Goal: Task Accomplishment & Management: Complete application form

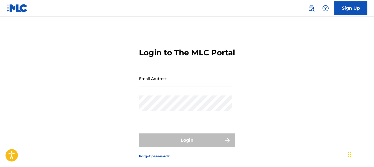
click at [162, 83] on input "Email Address" at bounding box center [185, 79] width 93 height 16
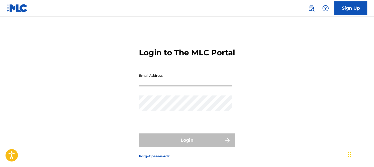
type input "[EMAIL_ADDRESS][DOMAIN_NAME]"
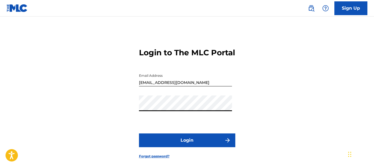
click at [183, 136] on button "Login" at bounding box center [187, 141] width 96 height 14
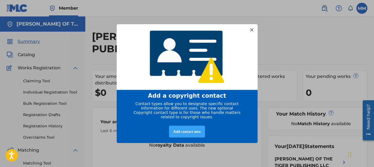
click at [190, 134] on div "Add contact now" at bounding box center [187, 132] width 36 height 12
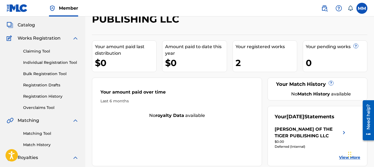
scroll to position [31, 0]
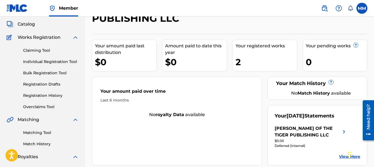
click at [43, 51] on link "Claiming Tool" at bounding box center [51, 51] width 56 height 6
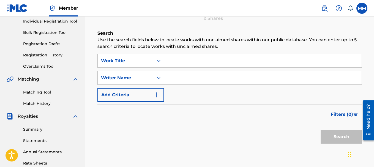
scroll to position [72, 0]
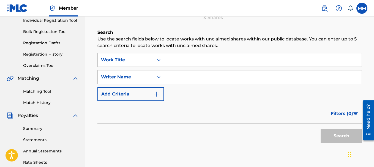
click at [179, 64] on input "Search Form" at bounding box center [263, 59] width 198 height 13
type input "Till heaven falls"
click at [178, 78] on input "Search Form" at bounding box center [263, 76] width 198 height 13
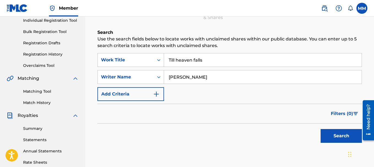
type input "[PERSON_NAME]"
click at [158, 94] on img "Search Form" at bounding box center [156, 94] width 7 height 7
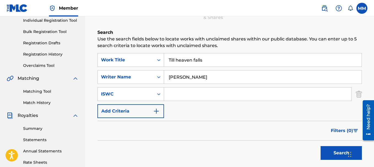
click at [178, 92] on input "Search Form" at bounding box center [258, 94] width 188 height 13
paste input "909542514"
type input "909542514"
click at [333, 150] on button "Search" at bounding box center [341, 153] width 41 height 14
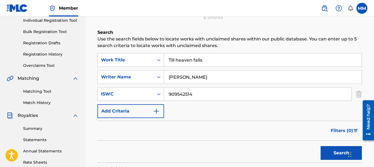
click at [159, 112] on img "Search Form" at bounding box center [156, 111] width 7 height 7
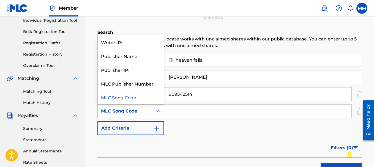
click at [159, 112] on icon "Search Form" at bounding box center [159, 111] width 6 height 6
click at [131, 57] on div "Publisher Name" at bounding box center [131, 56] width 66 height 14
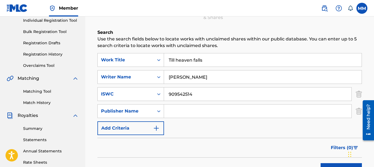
click at [179, 110] on input "Search Form" at bounding box center [258, 111] width 188 height 13
type input "[PERSON_NAME] of the Tiger Publishing LLC"
click at [158, 127] on img "Search Form" at bounding box center [156, 128] width 7 height 7
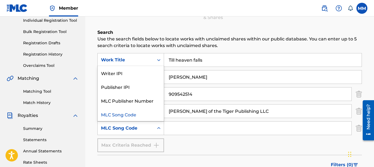
click at [158, 127] on icon "Search Form" at bounding box center [159, 129] width 6 height 6
click at [136, 89] on div "Publisher IPI" at bounding box center [131, 87] width 66 height 14
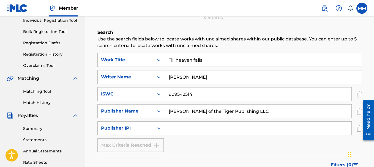
click at [179, 127] on input "Search Form" at bounding box center [258, 128] width 188 height 13
paste input "1002558109"
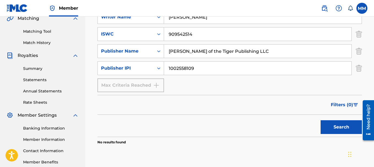
scroll to position [138, 0]
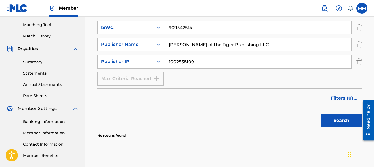
type input "1002558109"
click at [338, 121] on button "Search" at bounding box center [341, 121] width 41 height 14
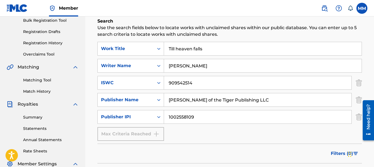
scroll to position [77, 0]
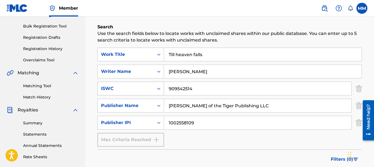
drag, startPoint x: 195, startPoint y: 89, endPoint x: 153, endPoint y: 89, distance: 41.3
click at [153, 89] on div "SearchWithCriteria996f69b9-4353-4549-b811-a792e537cfba ISWC 909542514" at bounding box center [229, 89] width 265 height 14
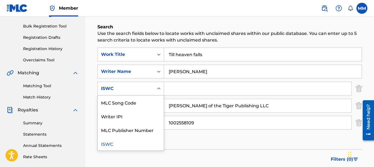
click at [159, 90] on icon "Search Form" at bounding box center [159, 89] width 6 height 6
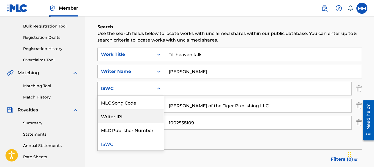
click at [123, 118] on div "Writer IPI" at bounding box center [131, 116] width 66 height 14
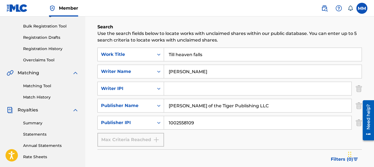
click at [176, 88] on input "Search Form" at bounding box center [258, 88] width 188 height 13
paste input "813433366"
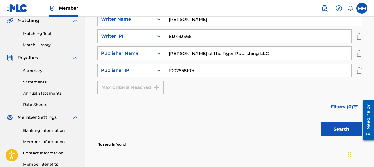
scroll to position [137, 0]
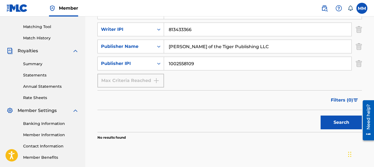
type input "813433366"
click at [332, 123] on button "Search" at bounding box center [341, 123] width 41 height 14
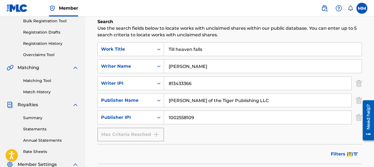
scroll to position [81, 0]
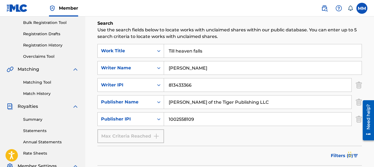
click at [41, 82] on link "Matching Tool" at bounding box center [51, 83] width 56 height 6
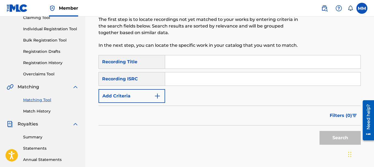
scroll to position [66, 0]
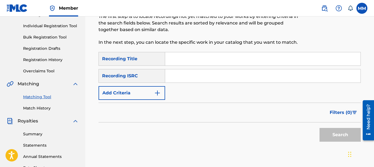
click at [178, 59] on input "Search Form" at bounding box center [262, 58] width 195 height 13
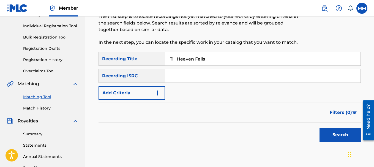
type input "Till Heaven Falls"
click at [175, 76] on input "Search Form" at bounding box center [262, 75] width 195 height 13
click at [175, 75] on input "Search Form" at bounding box center [262, 75] width 195 height 13
paste input "USDY41933874"
type input "USDY41933874"
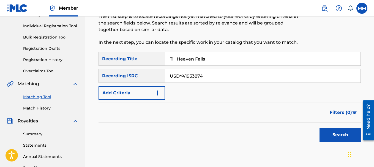
click at [348, 135] on button "Search" at bounding box center [340, 135] width 41 height 14
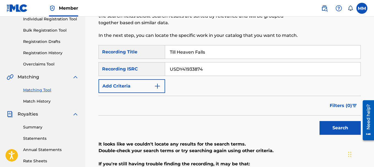
scroll to position [61, 0]
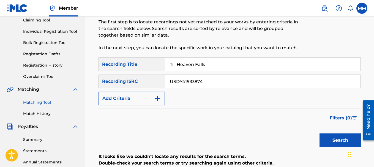
drag, startPoint x: 208, startPoint y: 84, endPoint x: 164, endPoint y: 84, distance: 44.3
click at [164, 84] on div "SearchWithCriteria18b11a22-8a98-4734-99f8-e2d592ad4e11 Recording ISRC USDY41933…" at bounding box center [230, 82] width 262 height 14
click at [157, 98] on img "Search Form" at bounding box center [157, 98] width 7 height 7
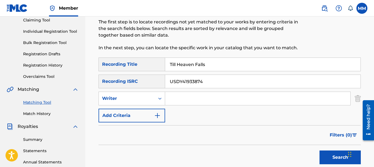
click at [181, 97] on input "Search Form" at bounding box center [257, 98] width 185 height 13
type input "[PERSON_NAME]"
click at [336, 156] on button "Search" at bounding box center [340, 158] width 41 height 14
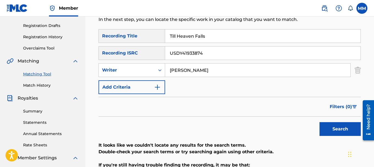
scroll to position [54, 0]
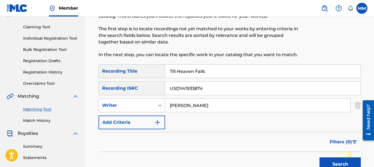
click at [158, 123] on img "Search Form" at bounding box center [157, 122] width 7 height 7
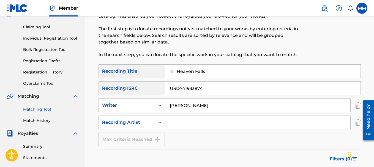
click at [186, 121] on input "Search Form" at bounding box center [257, 122] width 185 height 13
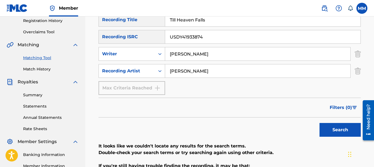
scroll to position [111, 0]
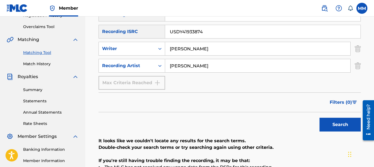
type input "[PERSON_NAME]"
click at [339, 126] on button "Search" at bounding box center [340, 125] width 41 height 14
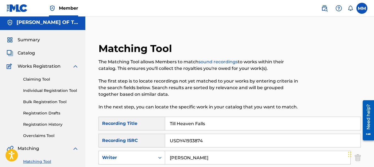
scroll to position [0, 0]
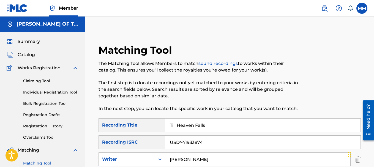
click at [27, 55] on span "Catalog" at bounding box center [26, 54] width 17 height 7
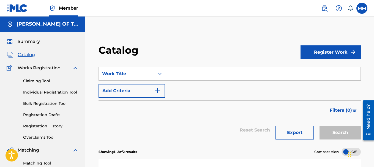
click at [176, 73] on input "Search Form" at bounding box center [262, 73] width 195 height 13
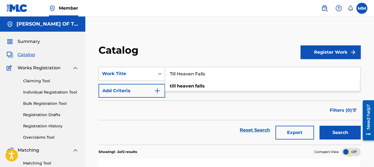
type input "Till Heaven Falls"
click at [156, 91] on img "Search Form" at bounding box center [157, 91] width 7 height 7
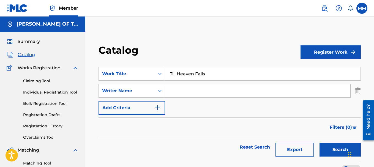
click at [176, 89] on input "Search Form" at bounding box center [257, 90] width 185 height 13
type input "[PERSON_NAME]"
click at [158, 109] on img "Search Form" at bounding box center [157, 108] width 7 height 7
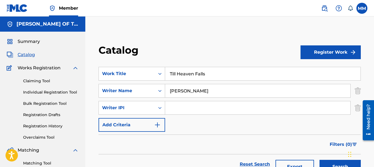
click at [193, 108] on input "Search Form" at bounding box center [257, 107] width 185 height 13
click at [196, 104] on input "Search Form" at bounding box center [257, 107] width 185 height 13
paste input "813433366"
type input "813433366"
click at [338, 163] on button "Search" at bounding box center [340, 167] width 41 height 14
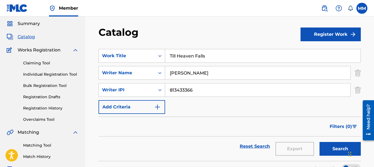
scroll to position [15, 0]
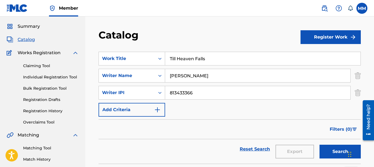
click at [206, 93] on input "813433366" at bounding box center [257, 92] width 185 height 13
click at [157, 110] on img "Search Form" at bounding box center [157, 110] width 7 height 7
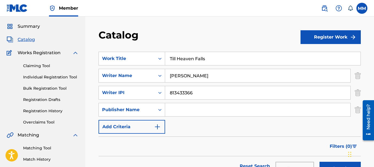
click at [186, 110] on input "Search Form" at bounding box center [257, 109] width 185 height 13
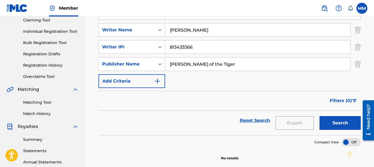
scroll to position [65, 0]
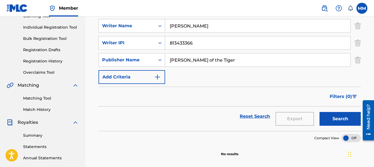
click at [338, 118] on button "Search" at bounding box center [340, 119] width 41 height 14
click at [227, 60] on input "[PERSON_NAME] of the Tiger" at bounding box center [257, 59] width 185 height 13
type input "[PERSON_NAME] of the Tiger Publishing LLC"
click at [343, 119] on button "Search" at bounding box center [340, 119] width 41 height 14
click at [157, 77] on img "Search Form" at bounding box center [157, 77] width 7 height 7
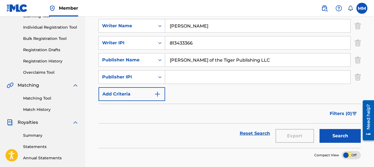
click at [45, 61] on link "Registration History" at bounding box center [51, 61] width 56 height 6
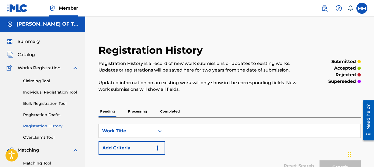
drag, startPoint x: 374, startPoint y: 31, endPoint x: 372, endPoint y: 42, distance: 10.6
click at [372, 42] on div "Registration History Registration History is a record of new work submissions o…" at bounding box center [229, 166] width 289 height 273
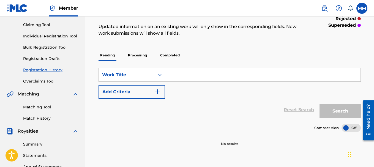
scroll to position [56, 0]
click at [158, 74] on icon "Search Form" at bounding box center [160, 75] width 6 height 6
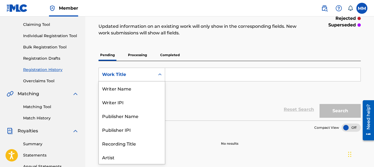
scroll to position [28, 0]
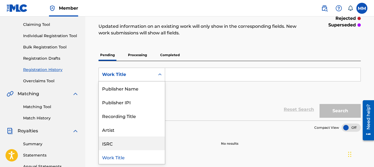
click at [107, 143] on div "ISRC" at bounding box center [132, 144] width 66 height 14
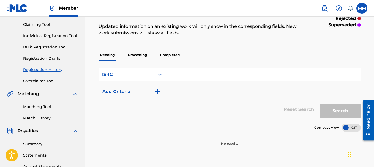
click at [179, 70] on input "Search Form" at bounding box center [262, 74] width 195 height 13
drag, startPoint x: 179, startPoint y: 70, endPoint x: 175, endPoint y: 74, distance: 4.9
click at [175, 74] on input "Search Form" at bounding box center [262, 74] width 195 height 13
paste input "USDY41933874"
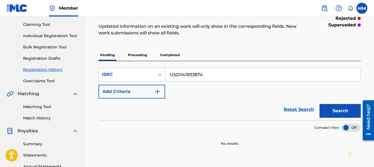
click at [343, 113] on button "Search" at bounding box center [340, 111] width 41 height 14
drag, startPoint x: 213, startPoint y: 74, endPoint x: 158, endPoint y: 76, distance: 54.8
click at [158, 76] on div "SearchWithCriteriaf161c27e-9b0c-454c-a8df-0a414e1ddd8b ISRC USDY41933874" at bounding box center [230, 75] width 262 height 14
paste input "Search Form"
type input "USDY41933874"
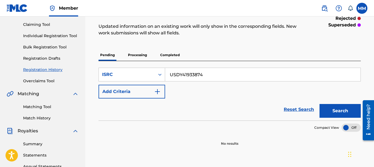
click at [341, 112] on button "Search" at bounding box center [340, 111] width 41 height 14
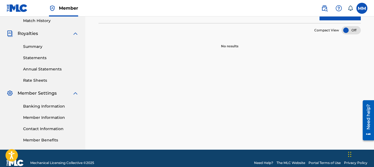
scroll to position [154, 0]
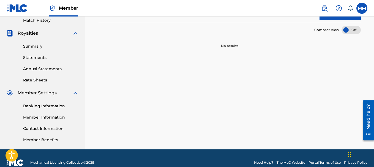
click at [55, 107] on link "Banking Information" at bounding box center [51, 106] width 56 height 6
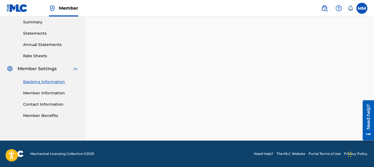
scroll to position [178, 0]
click at [50, 104] on link "Contact Information" at bounding box center [51, 105] width 56 height 6
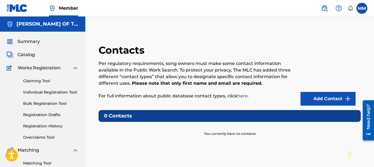
click at [332, 99] on link "Add Contact" at bounding box center [328, 99] width 55 height 14
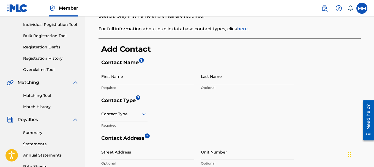
scroll to position [79, 0]
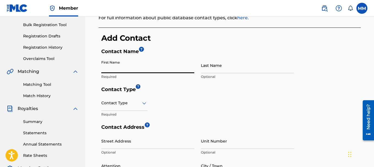
click at [150, 68] on input "First Name" at bounding box center [147, 66] width 93 height 16
type input "[PERSON_NAME]"
type input "[GEOGRAPHIC_DATA]"
type input "[STREET_ADDRESS]"
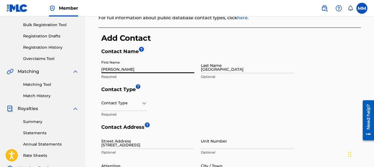
type input "3rd Floor 3b"
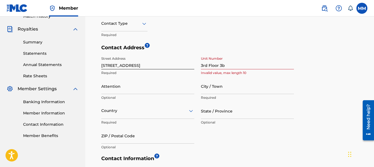
scroll to position [180, 0]
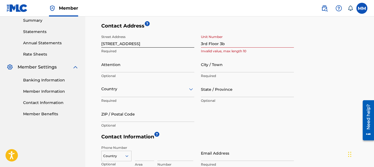
click at [225, 66] on input "City / Town" at bounding box center [247, 65] width 93 height 16
type input "[GEOGRAPHIC_DATA]"
type input "[PERSON_NAME]"
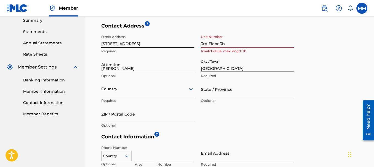
type input "[GEOGRAPHIC_DATA]"
type input "NY"
type input "10601"
type input "1"
type input "914"
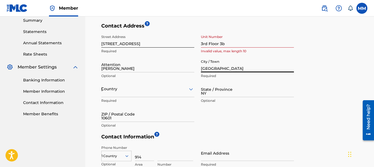
type input "3190847"
type input "[EMAIL_ADDRESS][DOMAIN_NAME]"
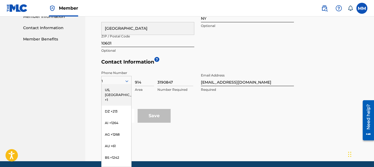
click at [109, 88] on div "US, [GEOGRAPHIC_DATA] +1" at bounding box center [117, 94] width 30 height 21
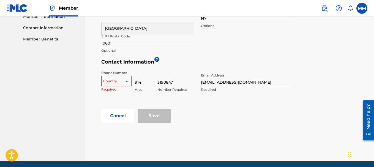
click at [127, 80] on icon at bounding box center [126, 81] width 5 height 5
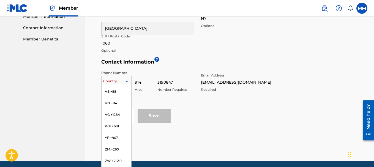
scroll to position [1663, 0]
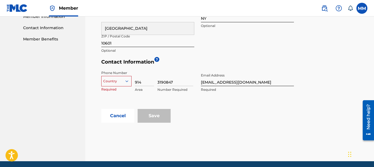
click at [199, 99] on div "Phone Number Country Required 914 Area 3190847 Number Required Email Address [E…" at bounding box center [197, 88] width 193 height 41
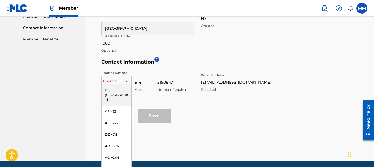
click at [129, 82] on icon at bounding box center [126, 81] width 5 height 5
click at [110, 91] on div "US, [GEOGRAPHIC_DATA] +1" at bounding box center [117, 94] width 30 height 21
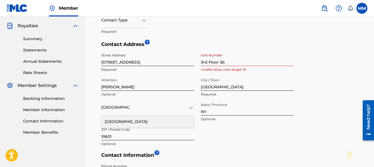
scroll to position [158, 0]
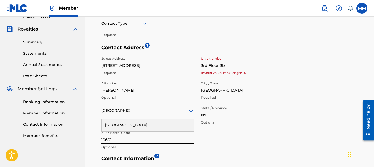
click at [231, 63] on input "3rd Floor 3b" at bounding box center [247, 62] width 93 height 16
drag, startPoint x: 220, startPoint y: 65, endPoint x: 197, endPoint y: 68, distance: 23.8
click at [197, 68] on div "Street Address [STREET_ADDRESS] Required Unit Number 3rd Floor 3b Invalid value…" at bounding box center [197, 103] width 193 height 99
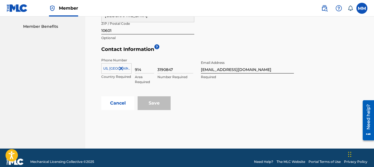
scroll to position [276, 0]
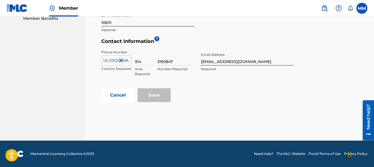
type input "3b"
click at [154, 96] on div "Save" at bounding box center [154, 95] width 33 height 14
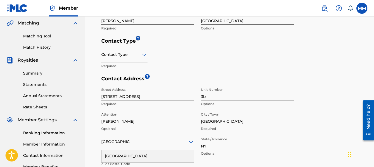
drag, startPoint x: 376, startPoint y: 101, endPoint x: 13, endPoint y: 1, distance: 376.8
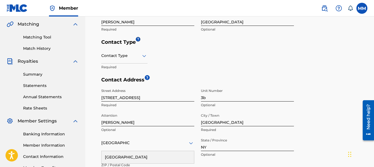
click at [145, 58] on icon at bounding box center [144, 56] width 7 height 7
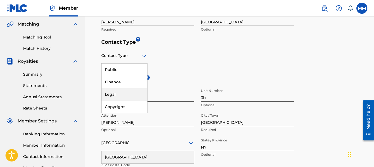
click at [113, 93] on div "Legal" at bounding box center [125, 94] width 46 height 12
click at [141, 60] on div "Legal" at bounding box center [124, 55] width 46 height 13
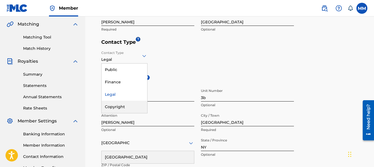
click at [122, 105] on div "Copyright" at bounding box center [125, 107] width 46 height 12
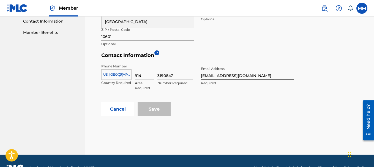
scroll to position [263, 0]
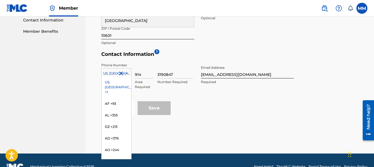
click at [124, 75] on icon at bounding box center [126, 73] width 5 height 5
click at [118, 83] on div "US, [GEOGRAPHIC_DATA] +1" at bounding box center [117, 87] width 30 height 21
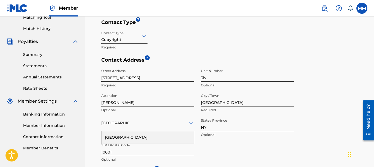
scroll to position [146, 0]
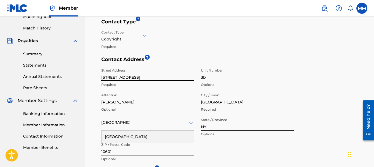
click at [133, 77] on input "[STREET_ADDRESS]" at bounding box center [147, 74] width 93 height 16
type input "[STREET_ADDRESS]"
click at [273, 37] on div "Contact Type Copyright Required" at bounding box center [197, 42] width 193 height 29
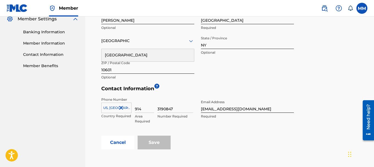
drag, startPoint x: 376, startPoint y: 73, endPoint x: 7, endPoint y: 4, distance: 375.2
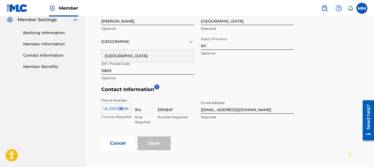
click at [167, 56] on div "[GEOGRAPHIC_DATA]" at bounding box center [148, 56] width 93 height 12
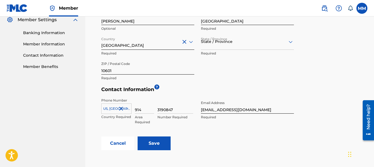
click at [157, 143] on input "Save" at bounding box center [154, 144] width 33 height 14
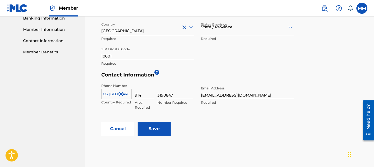
scroll to position [253, 0]
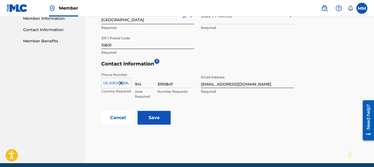
drag, startPoint x: 374, startPoint y: 103, endPoint x: 8, endPoint y: 14, distance: 377.4
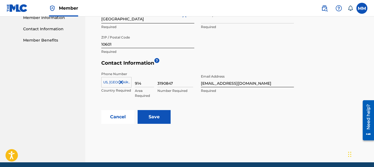
scroll to position [255, 0]
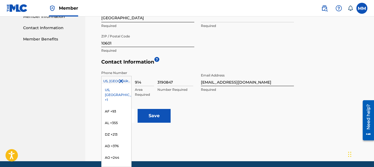
click at [126, 83] on icon at bounding box center [126, 81] width 5 height 5
click at [108, 80] on div at bounding box center [117, 81] width 30 height 6
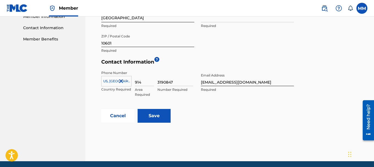
click at [164, 82] on input "3190847" at bounding box center [175, 78] width 36 height 16
type input "3190847"
click at [178, 82] on input "3190847" at bounding box center [175, 78] width 36 height 16
click at [158, 115] on input "Save" at bounding box center [154, 116] width 33 height 14
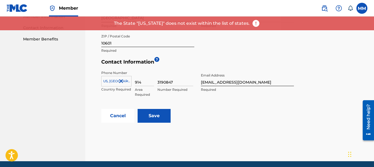
click at [252, 23] on img at bounding box center [256, 23] width 8 height 8
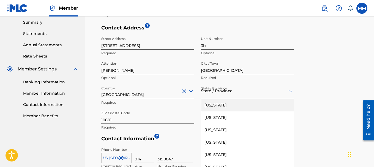
scroll to position [193, 0]
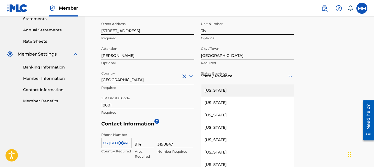
click at [226, 84] on div "57 results available. Use Up and Down to choose options, press Enter to select …" at bounding box center [247, 77] width 93 height 16
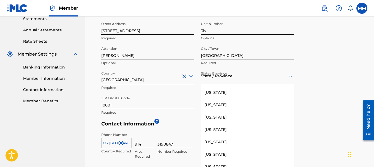
scroll to position [375, 0]
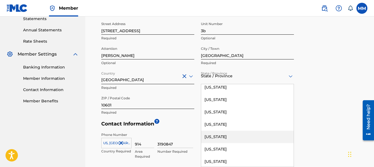
click at [233, 137] on div "[US_STATE]" at bounding box center [247, 137] width 93 height 12
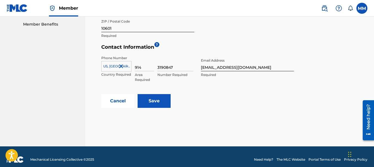
scroll to position [274, 0]
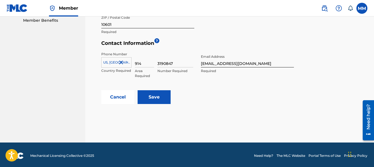
click at [155, 98] on input "Save" at bounding box center [154, 97] width 33 height 14
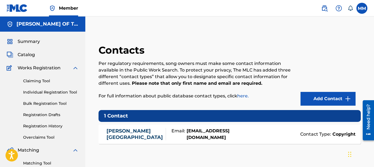
click at [52, 91] on link "Individual Registration Tool" at bounding box center [51, 92] width 56 height 6
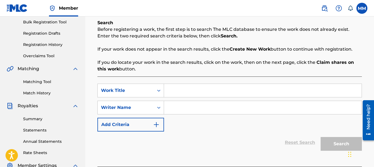
scroll to position [82, 0]
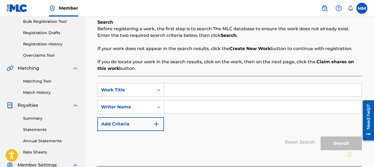
click at [187, 92] on input "Search Form" at bounding box center [263, 89] width 198 height 13
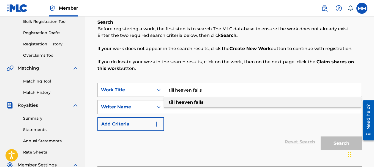
type input "till heaven falls"
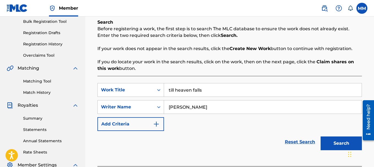
type input "[PERSON_NAME]"
click at [334, 142] on button "Search" at bounding box center [341, 144] width 41 height 14
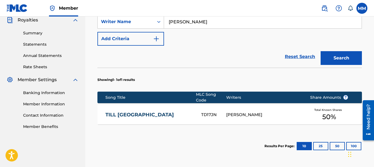
scroll to position [172, 0]
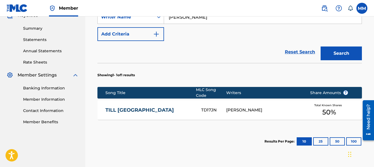
drag, startPoint x: 376, startPoint y: 88, endPoint x: 0, endPoint y: 28, distance: 380.2
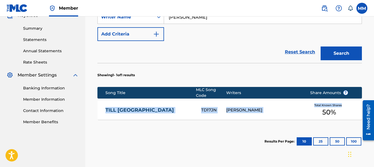
drag, startPoint x: 102, startPoint y: 110, endPoint x: 344, endPoint y: 109, distance: 242.0
click at [344, 109] on div "TILL HEAVEN FALLS TD17JN [PERSON_NAME] Total Known Shares 50 %" at bounding box center [229, 110] width 265 height 19
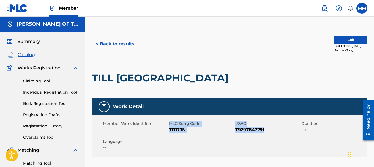
drag, startPoint x: 168, startPoint y: 130, endPoint x: 268, endPoint y: 131, distance: 100.8
click at [268, 131] on div "Member Work Identifier -- MLC Song Code TD17JN ISWC T9297847291 Duration --:-- …" at bounding box center [230, 135] width 276 height 41
copy div "MLC Song Code TD17JN ISWC T9297847291"
click at [261, 72] on div at bounding box center [262, 78] width 63 height 40
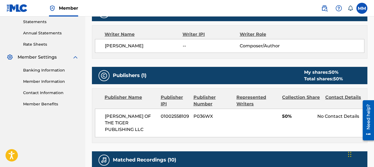
scroll to position [193, 0]
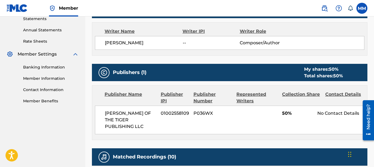
click at [344, 95] on div "Contact Details" at bounding box center [344, 97] width 39 height 13
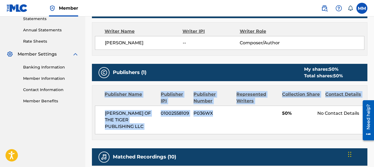
drag, startPoint x: 217, startPoint y: 113, endPoint x: 93, endPoint y: 89, distance: 126.8
click at [93, 89] on div "Publisher Name Publisher IPI Publisher Number Represented Writers Collection Sh…" at bounding box center [229, 113] width 275 height 54
copy div "Publisher Name Publisher IPI Publisher Number Represented Writers Collection Sh…"
click at [251, 118] on div "[PERSON_NAME] OF THE TIGER PUBLISHING LLC [PHONE_NUMBER] P036WX 50% No Contact …" at bounding box center [230, 120] width 270 height 29
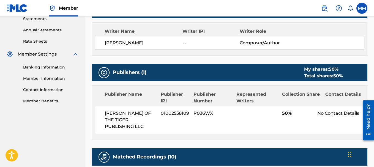
click at [276, 55] on div "Writer Name Writer IPI Writer Role [PERSON_NAME] -- Composer/Author" at bounding box center [230, 38] width 276 height 33
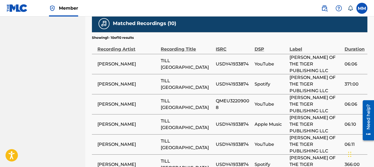
scroll to position [319, 0]
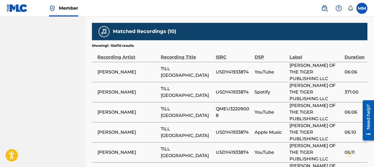
drag, startPoint x: 376, startPoint y: 77, endPoint x: 7, endPoint y: 13, distance: 373.9
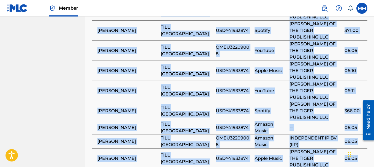
scroll to position [393, 0]
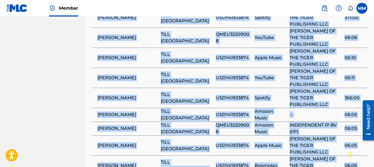
drag, startPoint x: 455, startPoint y: 148, endPoint x: 717, endPoint y: 212, distance: 269.2
copy body "Recording Artist Recording Title ISRC DSP Label Duration [PERSON_NAME] TILL [GE…"
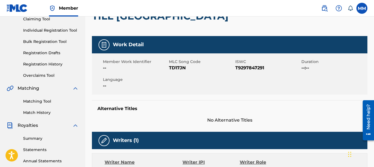
scroll to position [0, 0]
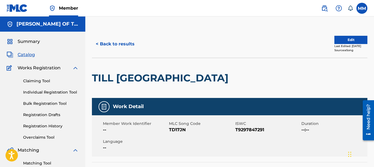
click at [362, 10] on label at bounding box center [362, 8] width 11 height 11
click at [362, 8] on input "MM [PERSON_NAME] [EMAIL_ADDRESS][DOMAIN_NAME] Notification Preferences Profile …" at bounding box center [362, 8] width 0 height 0
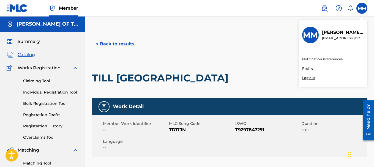
click at [310, 78] on p "Log out" at bounding box center [308, 77] width 13 height 5
click at [362, 8] on input "MM [PERSON_NAME] [EMAIL_ADDRESS][DOMAIN_NAME] Notification Preferences Profile …" at bounding box center [362, 8] width 0 height 0
